Goal: Task Accomplishment & Management: Use online tool/utility

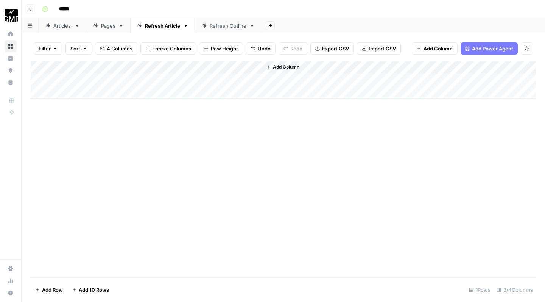
click at [98, 92] on div "Add Column" at bounding box center [283, 80] width 505 height 38
click at [161, 91] on div "Add Column" at bounding box center [283, 86] width 505 height 51
click at [185, 90] on div "Add Column" at bounding box center [283, 86] width 505 height 51
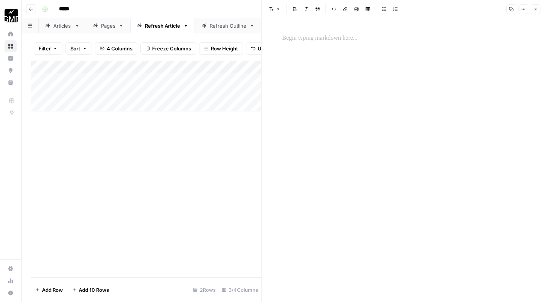
click at [306, 67] on div at bounding box center [403, 159] width 251 height 283
click at [296, 40] on p at bounding box center [403, 38] width 242 height 10
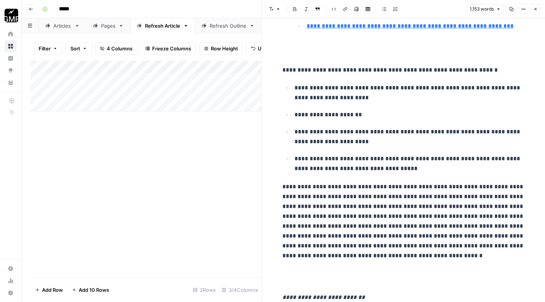
scroll to position [206, 0]
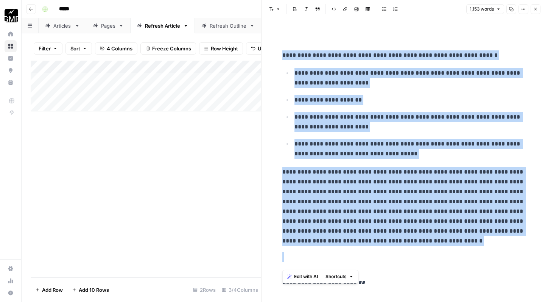
drag, startPoint x: 282, startPoint y: 52, endPoint x: 436, endPoint y: 264, distance: 262.0
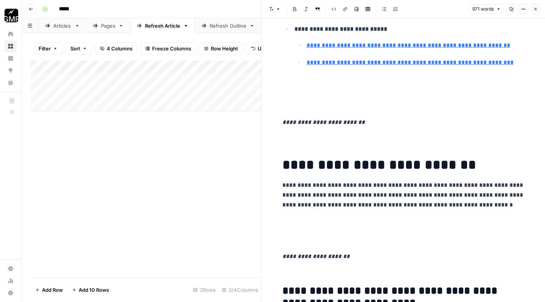
scroll to position [154, 0]
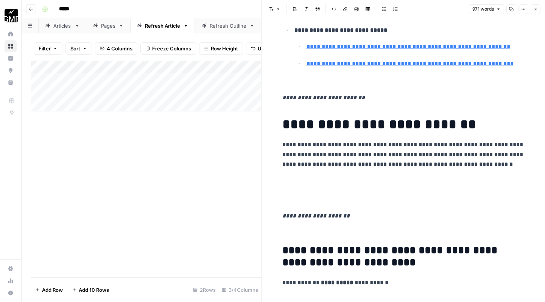
click at [309, 186] on p at bounding box center [403, 190] width 242 height 30
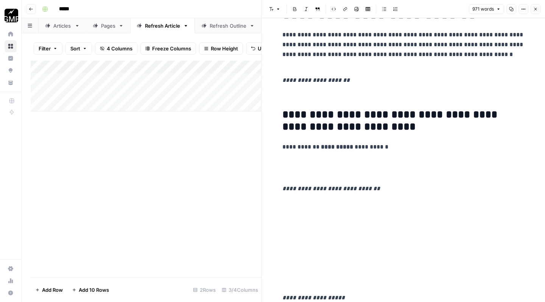
scroll to position [268, 0]
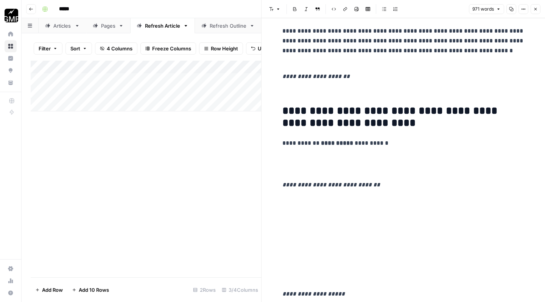
click at [301, 168] on p at bounding box center [403, 164] width 242 height 20
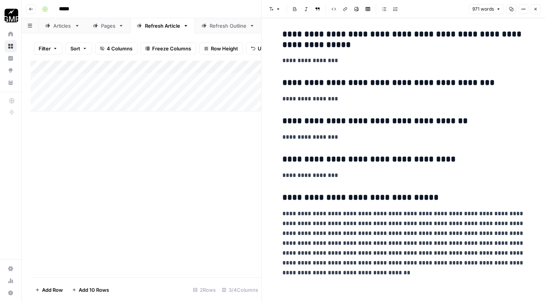
scroll to position [0, 0]
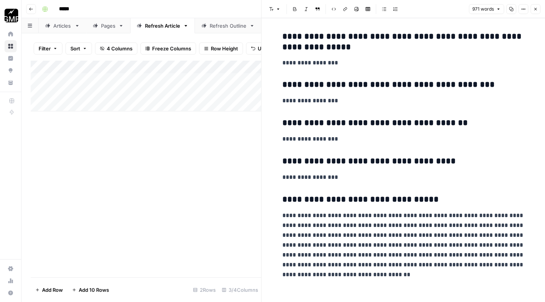
click at [324, 271] on p "**********" at bounding box center [403, 244] width 242 height 69
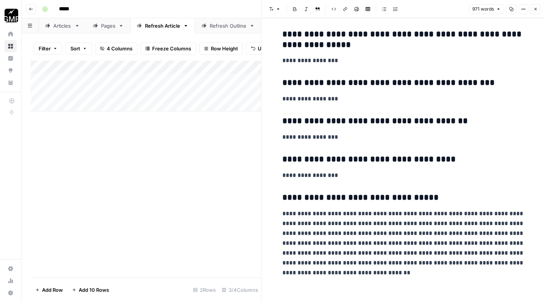
click at [538, 9] on button "Close" at bounding box center [536, 9] width 10 height 10
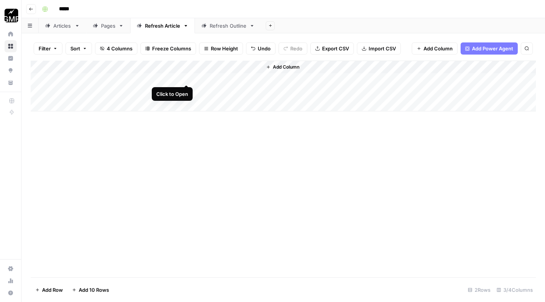
click at [186, 77] on div "Add Column" at bounding box center [283, 86] width 505 height 51
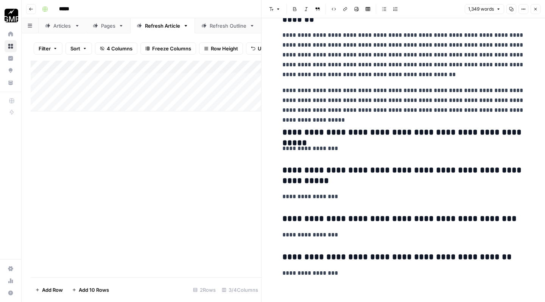
scroll to position [2492, 0]
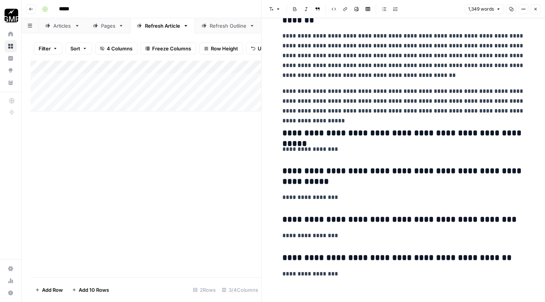
click at [536, 9] on icon "button" at bounding box center [535, 9] width 3 height 3
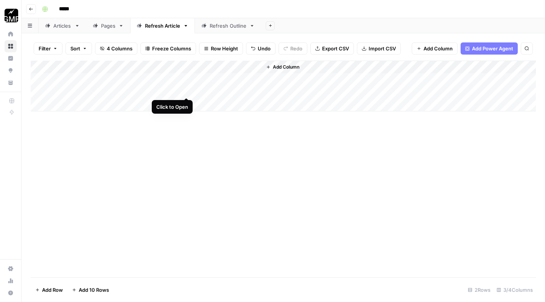
click at [187, 90] on div "Add Column" at bounding box center [283, 86] width 505 height 51
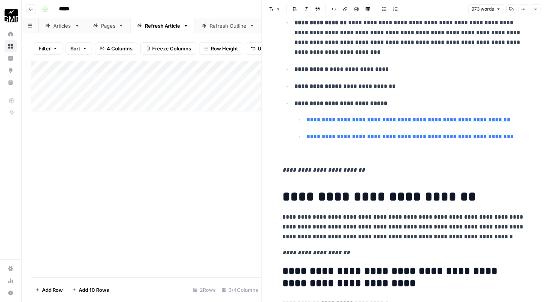
scroll to position [84, 0]
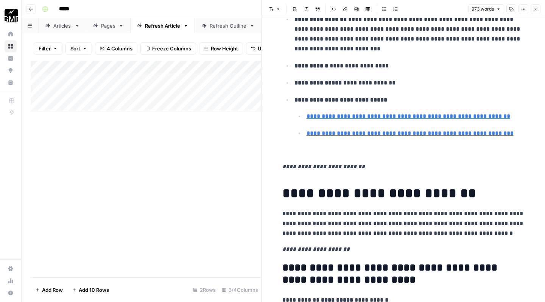
click at [368, 147] on p at bounding box center [403, 151] width 242 height 10
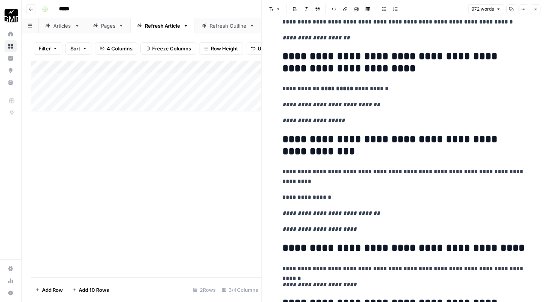
scroll to position [196, 0]
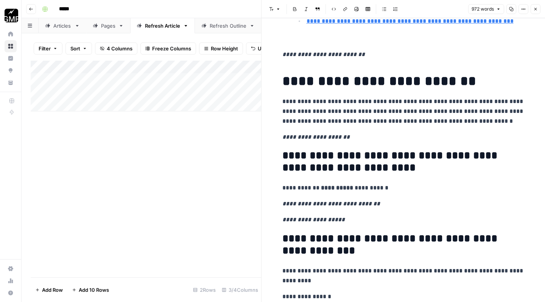
click at [299, 80] on h1 "**********" at bounding box center [403, 81] width 242 height 16
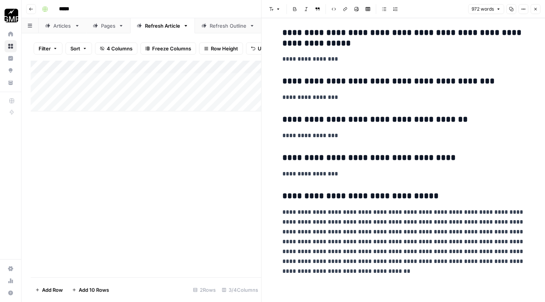
scroll to position [1329, 0]
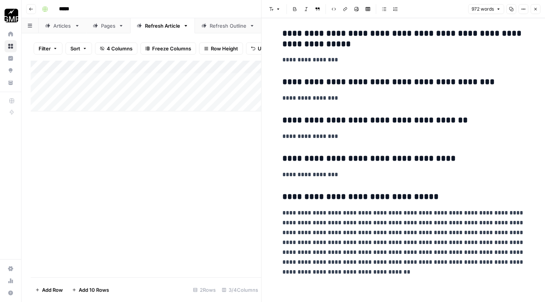
click at [319, 269] on p "**********" at bounding box center [403, 242] width 242 height 69
click at [535, 9] on icon "button" at bounding box center [535, 9] width 5 height 5
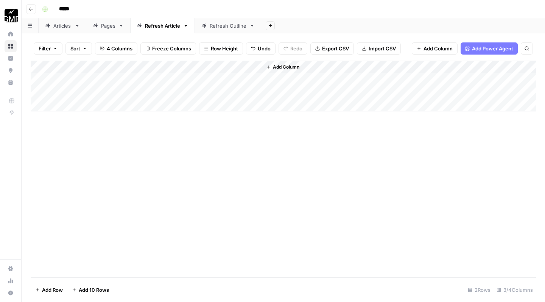
click at [109, 28] on div "Pages" at bounding box center [108, 26] width 14 height 8
click at [68, 28] on div "Articles" at bounding box center [62, 26] width 18 height 8
click at [299, 76] on div "Add Column" at bounding box center [283, 105] width 505 height 89
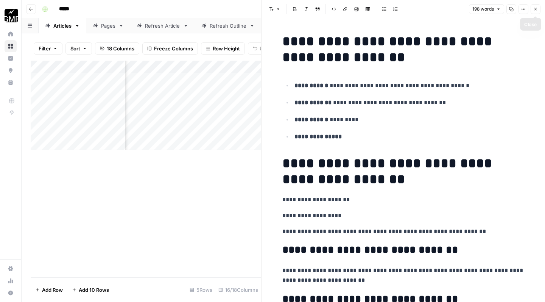
click at [536, 8] on icon "button" at bounding box center [535, 9] width 5 height 5
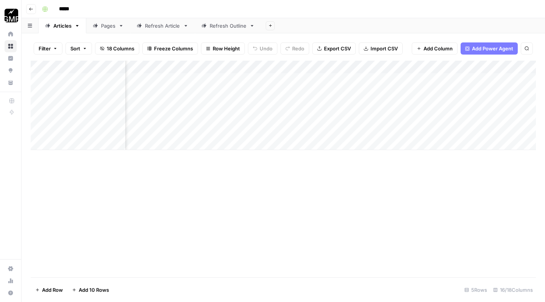
click at [158, 27] on div "Refresh Article" at bounding box center [162, 26] width 35 height 8
click at [224, 27] on div "Refresh Outline" at bounding box center [228, 26] width 37 height 8
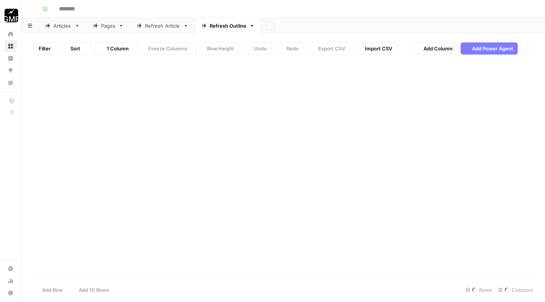
type input "*****"
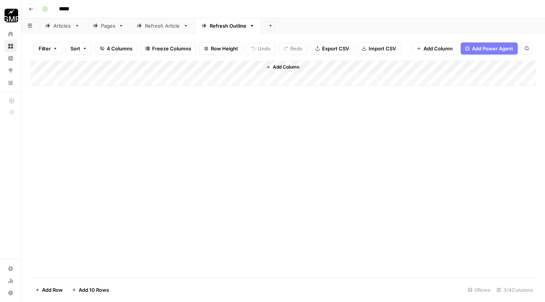
click at [164, 26] on div "Refresh Article" at bounding box center [162, 26] width 35 height 8
click at [227, 90] on div "Add Column" at bounding box center [283, 86] width 505 height 51
click at [204, 143] on div "Add Column" at bounding box center [283, 169] width 505 height 217
click at [101, 92] on div "Add Column" at bounding box center [283, 86] width 505 height 51
type textarea "*"
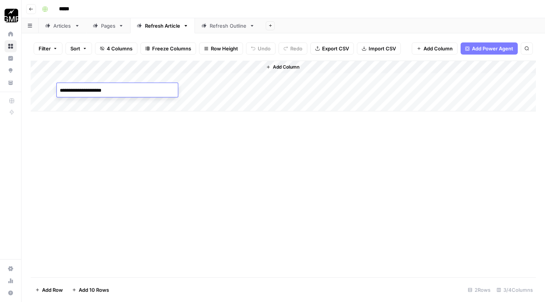
type textarea "**********"
click at [144, 187] on div "Add Column" at bounding box center [283, 169] width 505 height 217
click at [95, 89] on div "Add Column" at bounding box center [283, 86] width 505 height 51
drag, startPoint x: 92, startPoint y: 91, endPoint x: 70, endPoint y: 91, distance: 22.0
click at [70, 91] on textarea "**********" at bounding box center [117, 90] width 121 height 11
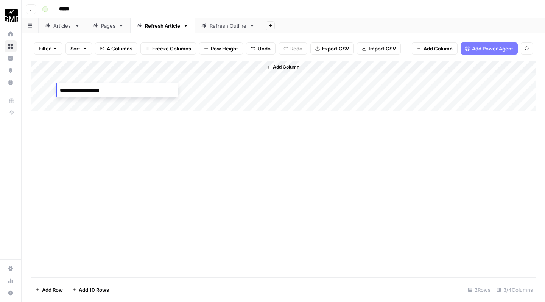
type textarea "**********"
click at [61, 89] on textarea "**********" at bounding box center [117, 90] width 121 height 11
click at [151, 154] on div "Add Column" at bounding box center [283, 169] width 505 height 217
click at [187, 92] on div "Add Column" at bounding box center [283, 86] width 505 height 51
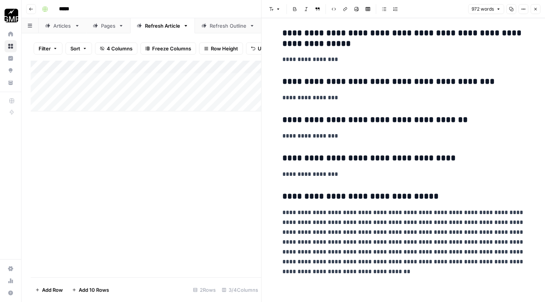
scroll to position [1313, 0]
click at [330, 272] on p "**********" at bounding box center [403, 242] width 242 height 69
click at [537, 10] on icon "button" at bounding box center [535, 9] width 5 height 5
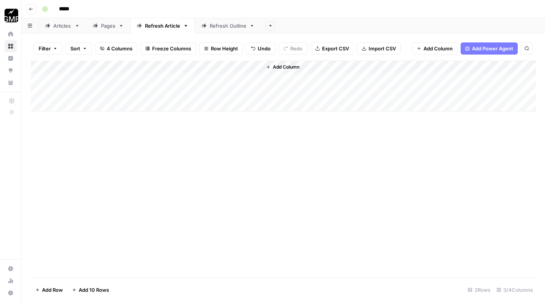
click at [227, 90] on div "Add Column" at bounding box center [283, 86] width 505 height 51
click at [246, 90] on div "Add Column" at bounding box center [283, 86] width 505 height 51
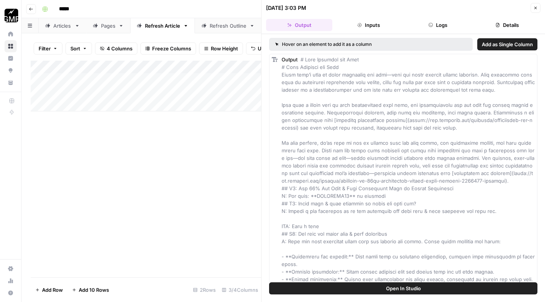
click at [513, 26] on button "Details" at bounding box center [507, 25] width 66 height 12
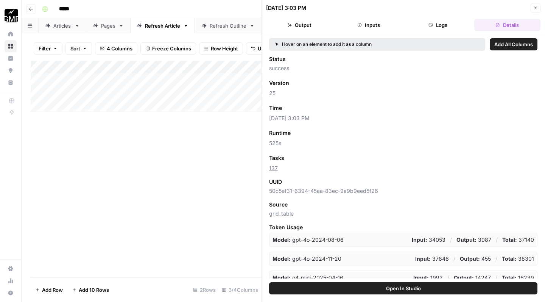
click at [437, 25] on button "Logs" at bounding box center [438, 25] width 66 height 12
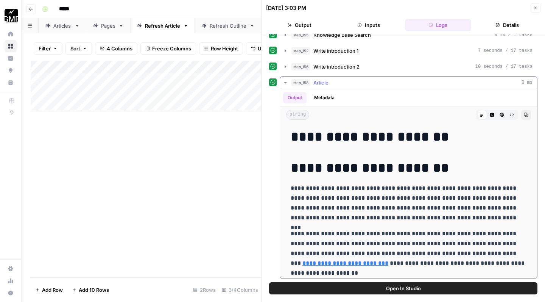
click at [293, 137] on h1 "**********" at bounding box center [409, 137] width 236 height 16
click at [528, 116] on icon "button" at bounding box center [526, 115] width 4 height 4
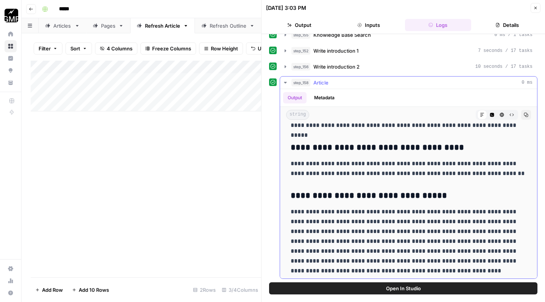
scroll to position [1735, 0]
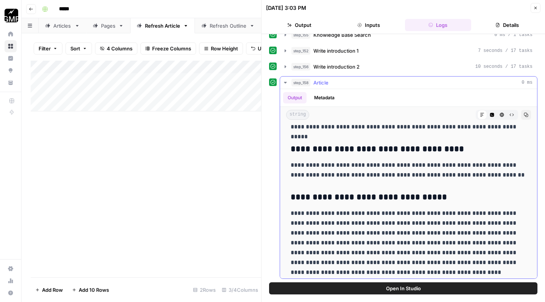
drag, startPoint x: 291, startPoint y: 165, endPoint x: 355, endPoint y: 276, distance: 127.7
copy div "**********"
click at [363, 267] on p "**********" at bounding box center [409, 242] width 236 height 69
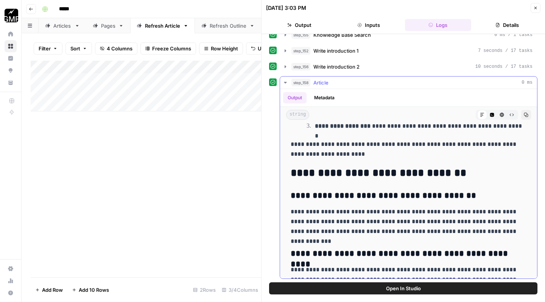
scroll to position [932, 0]
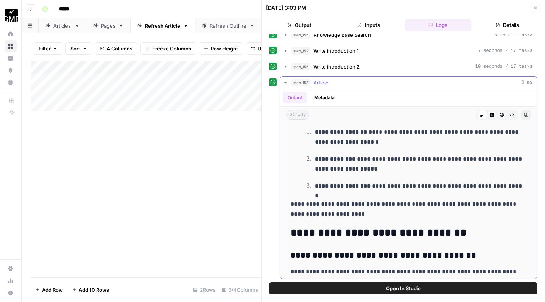
click at [286, 83] on icon "button" at bounding box center [285, 83] width 3 height 2
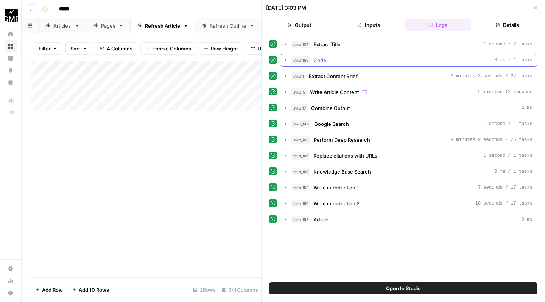
scroll to position [0, 0]
click at [375, 26] on button "Inputs" at bounding box center [368, 25] width 66 height 12
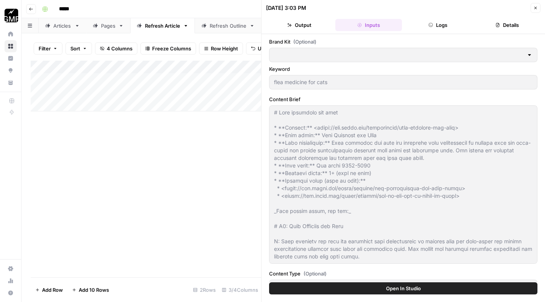
type input "Cool Boss"
click at [304, 23] on button "Output" at bounding box center [299, 25] width 66 height 12
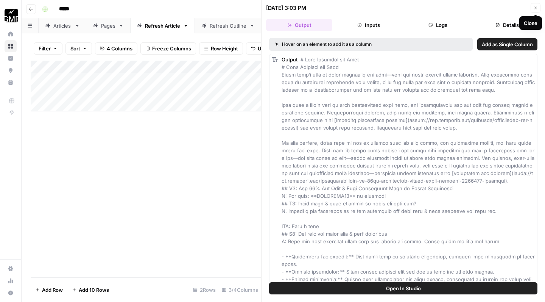
click at [536, 9] on icon "button" at bounding box center [535, 8] width 3 height 3
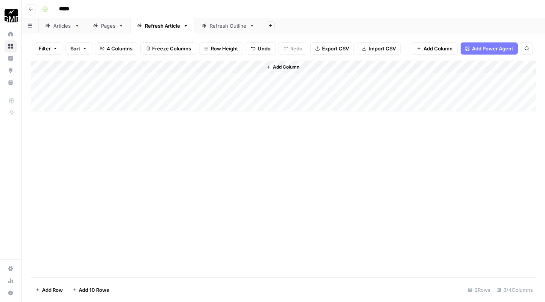
click at [63, 29] on div "Articles" at bounding box center [62, 26] width 18 height 8
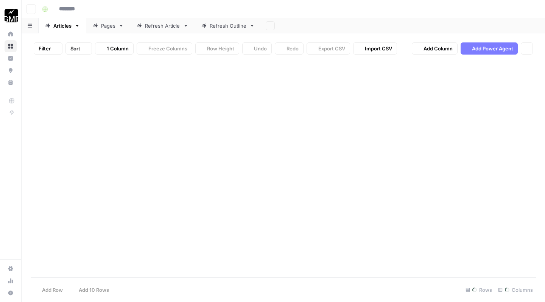
type input "*****"
